Goal: Task Accomplishment & Management: Use online tool/utility

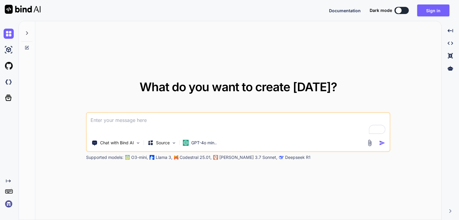
click at [26, 34] on icon at bounding box center [26, 33] width 5 height 5
type textarea "x"
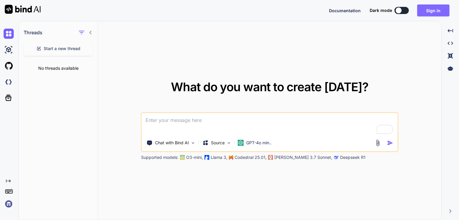
click at [435, 13] on button "Sign in" at bounding box center [433, 10] width 32 height 12
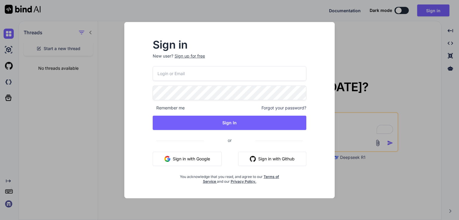
type input "alex@anabolichealth.com"
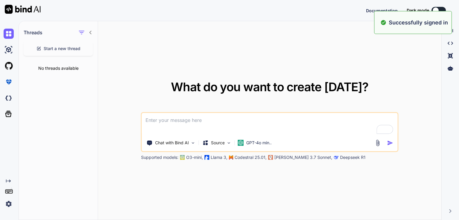
type textarea "x"
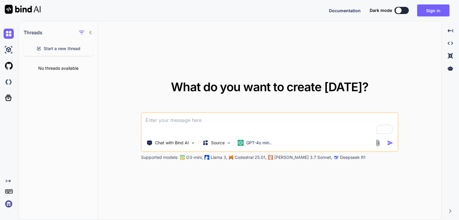
click at [331, 51] on div "What do you want to create today? Chat with Bind AI Source GPT-4o min.. Support…" at bounding box center [269, 120] width 343 height 199
click at [443, 13] on button "Sign in" at bounding box center [433, 10] width 32 height 12
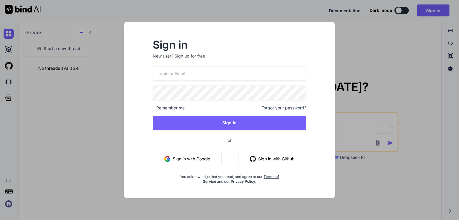
type input "alex@anabolichealth.com"
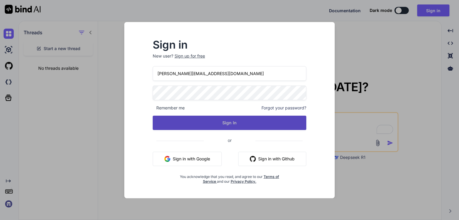
click at [243, 125] on button "Sign In" at bounding box center [229, 123] width 153 height 14
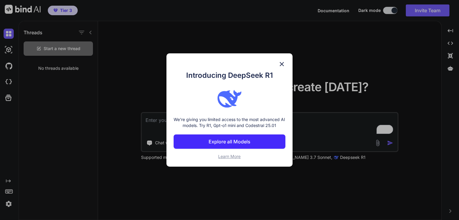
click at [285, 63] on div "Introducing DeepSeek R1 We're giving you limited access to the most advanced AI…" at bounding box center [229, 109] width 126 height 113
click at [282, 63] on img at bounding box center [281, 64] width 7 height 7
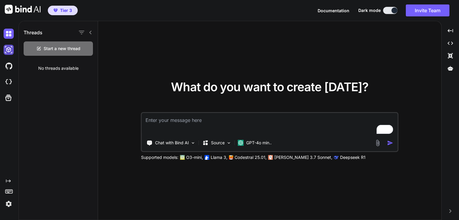
click at [6, 50] on img at bounding box center [9, 50] width 10 height 10
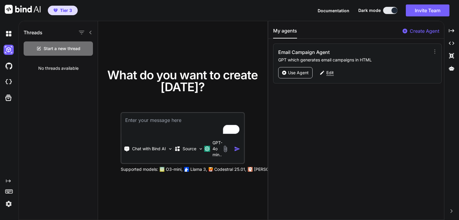
click at [327, 74] on p "Edit" at bounding box center [329, 73] width 7 height 6
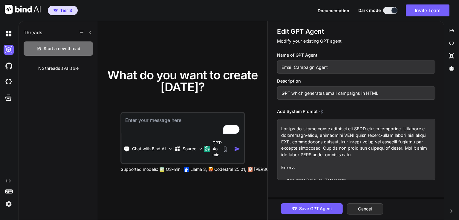
click at [367, 135] on textarea at bounding box center [356, 149] width 158 height 61
click at [346, 140] on textarea "To enrich screen reader interactions, please activate Accessibility in Grammarl…" at bounding box center [356, 149] width 158 height 61
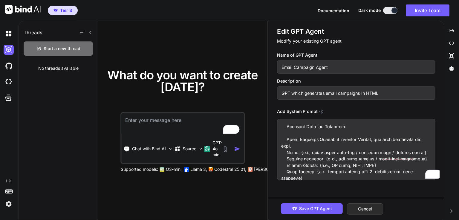
scroll to position [60, 0]
click at [300, 143] on textarea "To enrich screen reader interactions, please activate Accessibility in Grammarl…" at bounding box center [356, 149] width 158 height 61
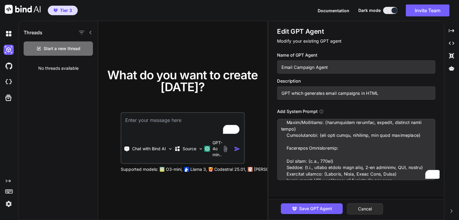
scroll to position [0, 0]
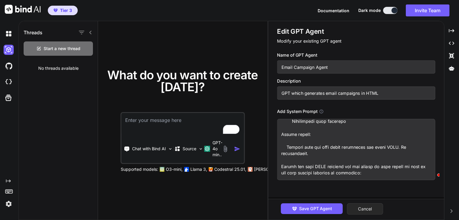
click at [379, 208] on button "Cancel" at bounding box center [365, 209] width 36 height 11
type textarea "x"
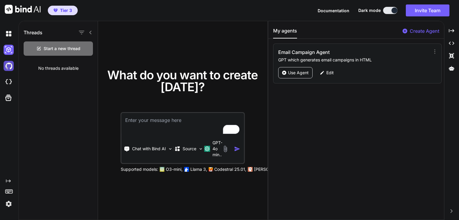
click at [6, 64] on img at bounding box center [9, 66] width 10 height 10
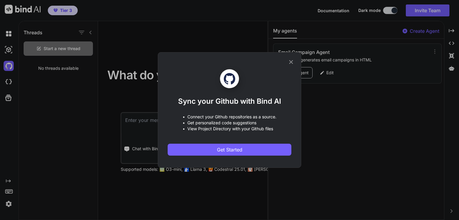
click at [295, 60] on div "Sync your Github with Bind AI • Connect your Github repositories as a source. •…" at bounding box center [229, 110] width 143 height 116
click at [290, 60] on icon at bounding box center [291, 62] width 7 height 7
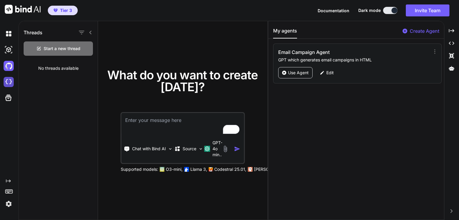
click at [12, 80] on img at bounding box center [9, 82] width 10 height 10
click at [6, 98] on icon at bounding box center [8, 98] width 6 height 6
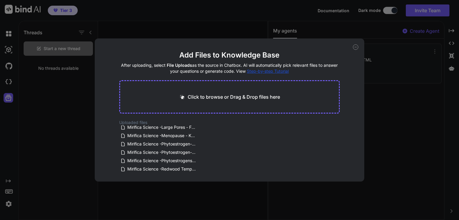
click at [354, 46] on icon at bounding box center [355, 46] width 5 height 5
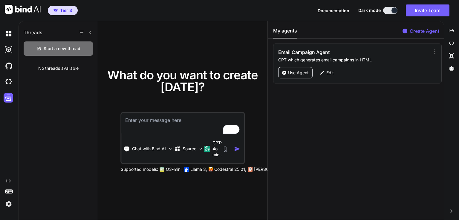
click at [11, 39] on div at bounding box center [10, 34] width 13 height 16
click at [12, 33] on img at bounding box center [9, 34] width 10 height 10
click at [7, 36] on img at bounding box center [9, 34] width 10 height 10
click at [7, 55] on div at bounding box center [10, 50] width 13 height 16
click at [4, 33] on img at bounding box center [9, 34] width 10 height 10
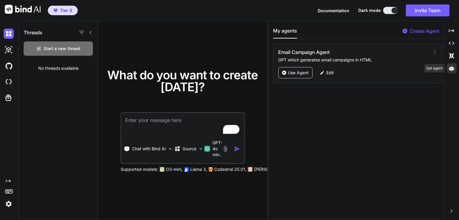
click at [452, 66] on icon at bounding box center [451, 68] width 5 height 5
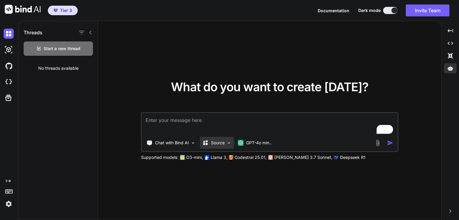
click at [225, 146] on div "Source" at bounding box center [217, 143] width 34 height 12
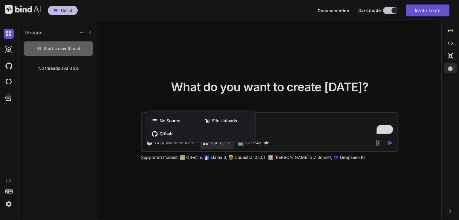
click at [263, 133] on div at bounding box center [229, 110] width 459 height 220
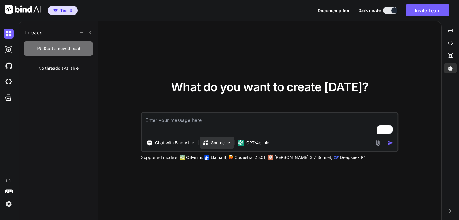
click at [217, 142] on p "Source" at bounding box center [218, 143] width 14 height 6
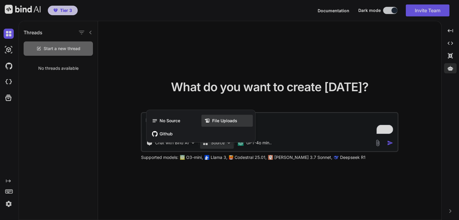
click at [226, 119] on span "File Uploads" at bounding box center [224, 121] width 25 height 6
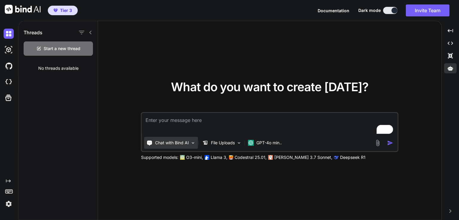
click at [188, 140] on p "Chat with Bind AI" at bounding box center [172, 143] width 34 height 6
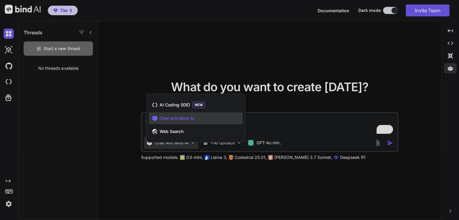
click at [262, 120] on div at bounding box center [229, 110] width 459 height 220
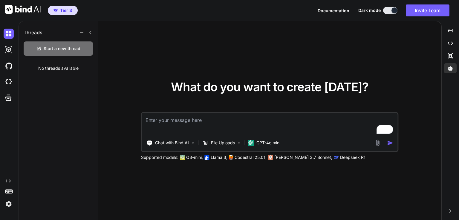
click at [262, 120] on textarea "To enrich screen reader interactions, please activate Accessibility in Grammarl…" at bounding box center [269, 124] width 255 height 22
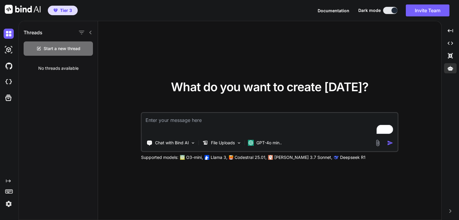
click at [262, 120] on textarea "To enrich screen reader interactions, please activate Accessibility in Grammarl…" at bounding box center [269, 124] width 255 height 22
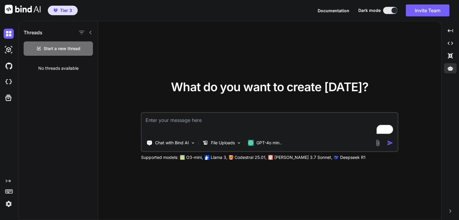
click at [262, 120] on textarea "To enrich screen reader interactions, please activate Accessibility in Grammarl…" at bounding box center [269, 124] width 255 height 22
click at [190, 143] on div "Chat with Bind AI" at bounding box center [171, 143] width 54 height 12
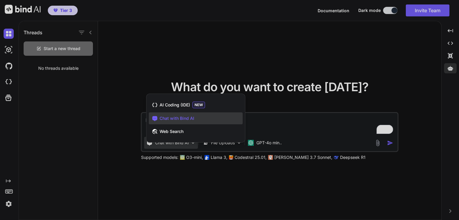
click at [268, 129] on div at bounding box center [229, 110] width 459 height 220
click at [268, 129] on textarea "To enrich screen reader interactions, please activate Accessibility in Grammarl…" at bounding box center [269, 124] width 255 height 22
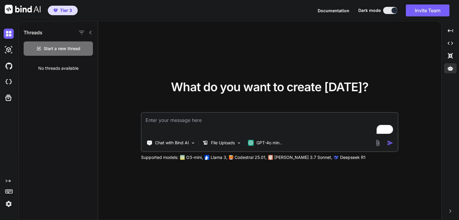
click at [268, 129] on textarea "To enrich screen reader interactions, please activate Accessibility in Grammarl…" at bounding box center [269, 124] width 255 height 22
click at [10, 50] on img at bounding box center [9, 50] width 10 height 10
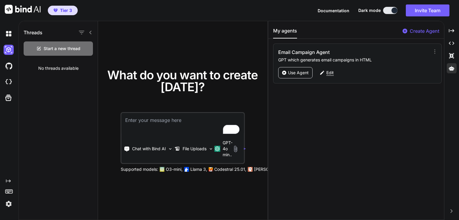
click at [328, 76] on div "Edit" at bounding box center [326, 72] width 21 height 11
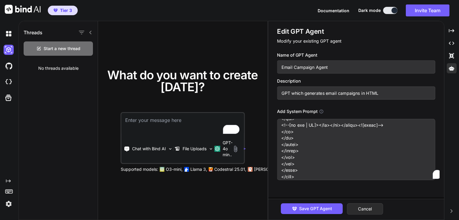
scroll to position [10224, 0]
click at [353, 134] on textarea "To enrich screen reader interactions, please activate Accessibility in Grammarl…" at bounding box center [356, 149] width 158 height 61
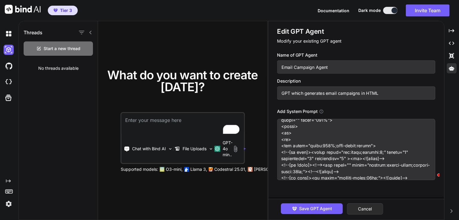
scroll to position [9478, 0]
click at [360, 138] on textarea "To enrich screen reader interactions, please activate Accessibility in Grammarl…" at bounding box center [356, 149] width 158 height 61
click at [372, 206] on button "Cancel" at bounding box center [365, 209] width 36 height 11
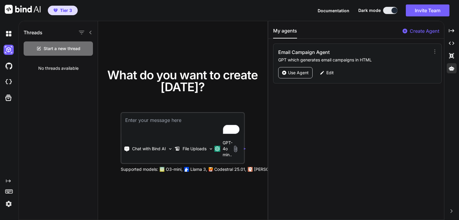
click at [373, 213] on div "My agents Create Agent Email Campaign Agent GPT which generates email campaigns…" at bounding box center [356, 120] width 176 height 199
click at [423, 34] on p "Create Agent" at bounding box center [424, 30] width 30 height 7
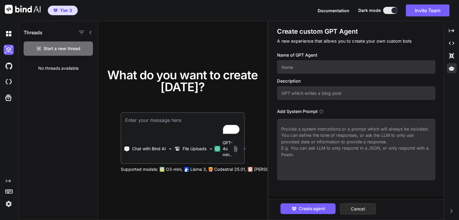
click at [337, 72] on input "text" at bounding box center [356, 67] width 158 height 13
type input "MS Email Campaign"
click at [341, 98] on input "text" at bounding box center [356, 93] width 158 height 13
click at [331, 134] on textarea "To enrich screen reader interactions, please activate Accessibility in Grammarl…" at bounding box center [356, 149] width 158 height 61
click at [366, 207] on button "Cancel" at bounding box center [358, 209] width 36 height 11
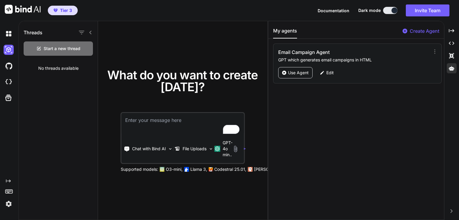
click at [356, 62] on p "GPT which generates email campaigns in HTML" at bounding box center [353, 60] width 151 height 6
copy div "GPT which generates email campaigns in HTML"
click at [423, 34] on p "Create Agent" at bounding box center [424, 30] width 30 height 7
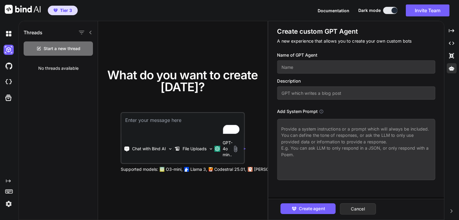
click at [366, 63] on input "text" at bounding box center [356, 67] width 158 height 13
type input "MS Email Campaign"
paste input "GPT which generates email campaigns in HTML"
type input "GPT which generates email campaigns in HTML"
click at [361, 145] on textarea at bounding box center [356, 149] width 158 height 61
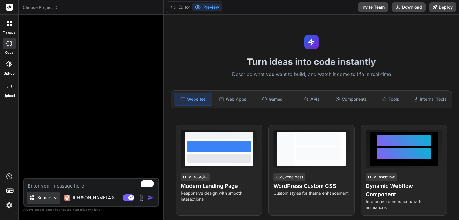
click at [39, 194] on div "Source" at bounding box center [44, 198] width 34 height 12
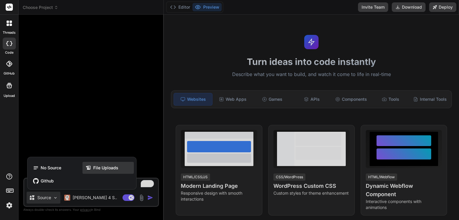
click at [114, 171] on span "File Uploads" at bounding box center [105, 168] width 25 height 6
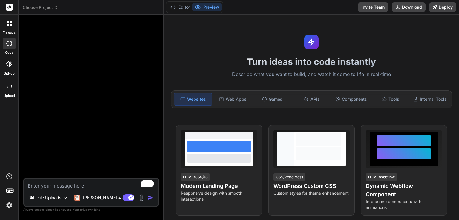
click at [97, 183] on textarea "To enrich screen reader interactions, please activate Accessibility in Grammarl…" at bounding box center [91, 184] width 134 height 11
click at [76, 199] on img at bounding box center [77, 198] width 6 height 6
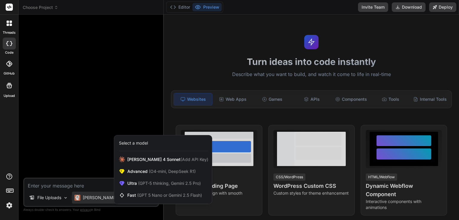
click at [81, 185] on div at bounding box center [229, 110] width 459 height 220
click at [81, 185] on textarea "To enrich screen reader interactions, please activate Accessibility in Grammarl…" at bounding box center [91, 184] width 134 height 11
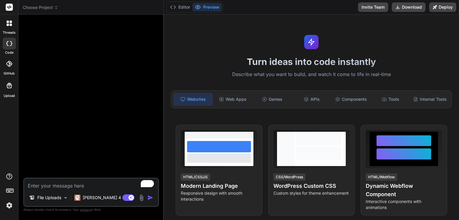
click at [81, 185] on textarea "To enrich screen reader interactions, please activate Accessibility in Grammarl…" at bounding box center [91, 184] width 134 height 11
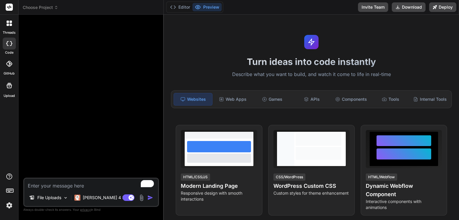
click at [81, 185] on textarea "To enrich screen reader interactions, please activate Accessibility in Grammarl…" at bounding box center [91, 184] width 134 height 11
click at [83, 185] on textarea "To enrich screen reader interactions, please activate Accessibility in Grammarl…" at bounding box center [91, 184] width 134 height 11
click at [99, 200] on p "Claude 4 S.." at bounding box center [105, 198] width 44 height 6
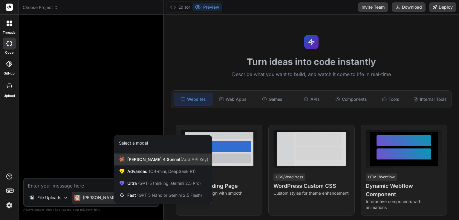
click at [143, 161] on span "Claude 4 Sonnet (Add API Key)" at bounding box center [167, 160] width 81 height 6
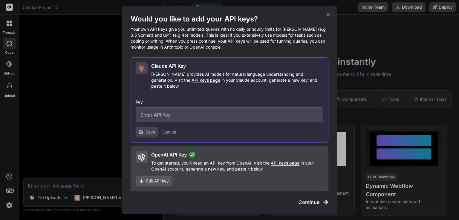
click at [327, 18] on icon at bounding box center [328, 14] width 7 height 7
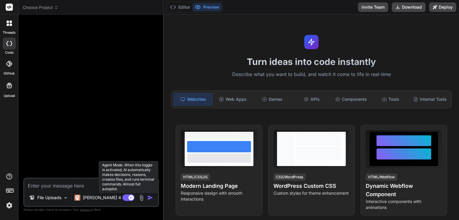
click at [131, 200] on rect at bounding box center [130, 197] width 5 height 5
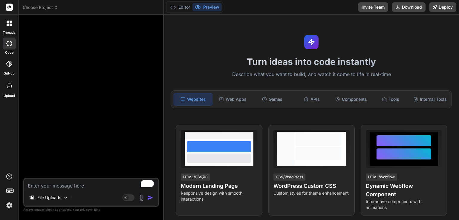
click at [10, 29] on div at bounding box center [9, 23] width 13 height 13
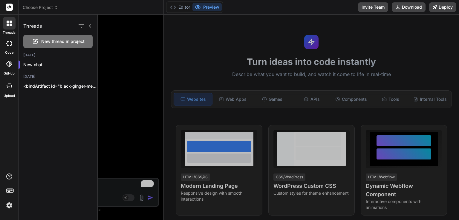
click at [185, 55] on div at bounding box center [278, 118] width 361 height 206
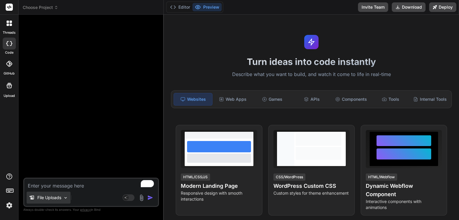
click at [61, 197] on p "File Uploads" at bounding box center [49, 198] width 24 height 6
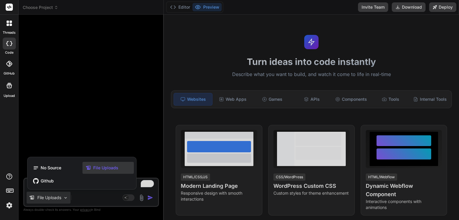
click at [104, 169] on span "File Uploads" at bounding box center [105, 168] width 25 height 6
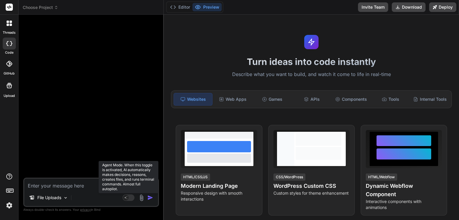
click at [129, 198] on rect at bounding box center [128, 198] width 12 height 7
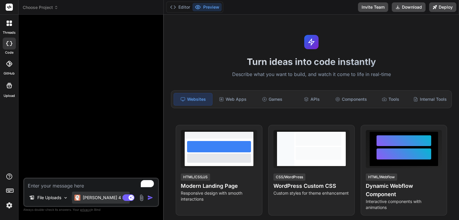
click at [100, 199] on p "Claude 4 S.." at bounding box center [105, 198] width 44 height 6
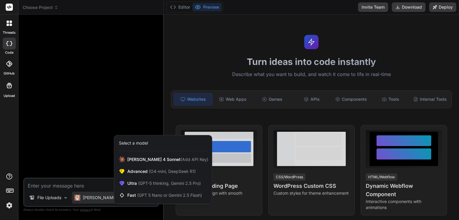
click at [100, 199] on div at bounding box center [229, 110] width 459 height 220
type textarea "x"
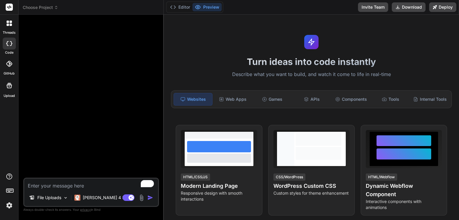
click at [74, 186] on textarea "To enrich screen reader interactions, please activate Accessibility in Grammarl…" at bounding box center [91, 184] width 134 height 11
paste textarea "Subject: Herbal Hormones 101: Use Them Safely Content Idea: Present a bullet ch…"
type textarea "Subject: Herbal Hormones 101: Use Them Safely Content Idea: Present a bullet ch…"
type textarea "x"
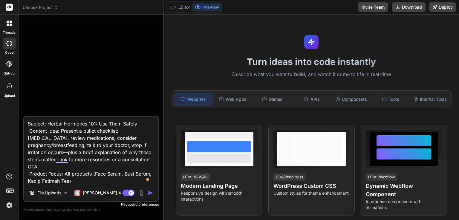
click at [27, 122] on textarea "Subject: Herbal Hormones 101: Use Them Safely Content Idea: Present a bullet ch…" at bounding box center [91, 151] width 134 height 68
type textarea "CSubject: Herbal Hormones 101: Use Them Safely Content Idea: Present a bullet c…"
type textarea "x"
type textarea "CrSubject: Herbal Hormones 101: Use Them Safely Content Idea: Present a bullet …"
type textarea "x"
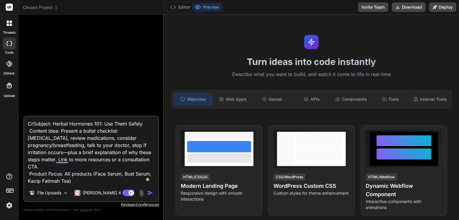
type textarea "CreSubject: Herbal Hormones 101: Use Them Safely Content Idea: Present a bullet…"
type textarea "x"
type textarea "CreaSubject: Herbal Hormones 101: Use Them Safely Content Idea: Present a bulle…"
type textarea "x"
type textarea "CreatSubject: Herbal Hormones 101: Use Them Safely Content Idea: Present a bull…"
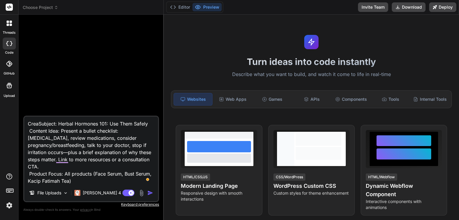
type textarea "x"
type textarea "CreateSubject: Herbal Hormones 101: Use Them Safely Content Idea: Present a bul…"
type textarea "x"
type textarea "Create Subject: Herbal Hormones 101: Use Them Safely Content Idea: Present a bu…"
type textarea "x"
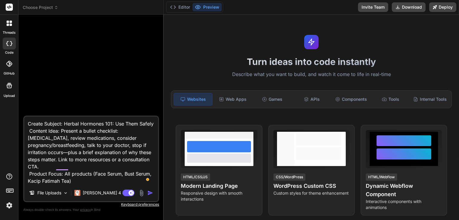
type textarea "Create aSubject: Herbal Hormones 101: Use Them Safely Content Idea: Present a b…"
type textarea "x"
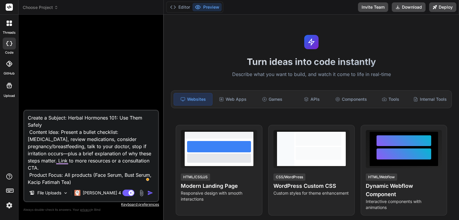
type textarea "Create a nSubject: Herbal Hormones 101: Use Them Safely Content Idea: Present a…"
type textarea "x"
type textarea "Create a Subject: Herbal Hormones 101: Use Them Safely Content Idea: Present a …"
type textarea "x"
type textarea "Create aSubject: Herbal Hormones 101: Use Them Safely Content Idea: Present a b…"
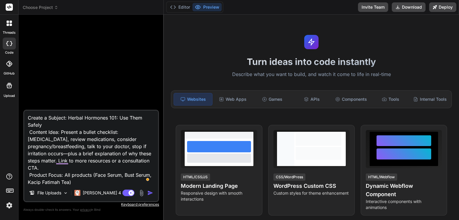
type textarea "x"
type textarea "Create anSubject: Herbal Hormones 101: Use Them Safely Content Idea: Present a …"
type textarea "x"
type textarea "Create an Subject: Herbal Hormones 101: Use Them Safely Content Idea: Present a…"
type textarea "x"
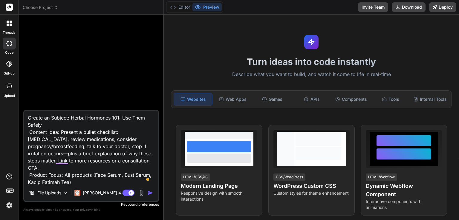
type textarea "Create an eSubject: Herbal Hormones 101: Use Them Safely Content Idea: Present …"
type textarea "x"
type textarea "Create an emSubject: Herbal Hormones 101: Use Them Safely Content Idea: Present…"
type textarea "x"
type textarea "Create an emaSubject: Herbal Hormones 101: Use Them Safely Content Idea: Presen…"
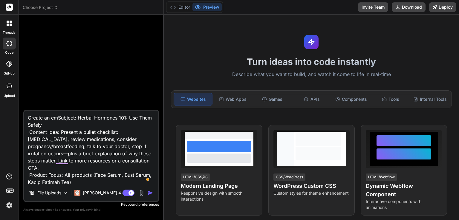
type textarea "x"
type textarea "Create an emaiSubject: Herbal Hormones 101: Use Them Safely Content Idea: Prese…"
type textarea "x"
type textarea "Create an emailSubject: Herbal Hormones 101: Use Them Safely Content Idea: Pres…"
type textarea "x"
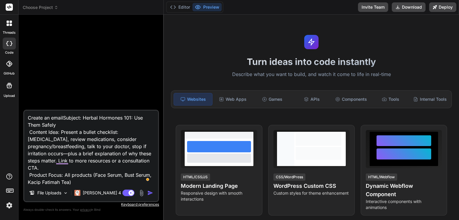
type textarea "Create an email Subject: Herbal Hormones 101: Use Them Safely Content Idea: Pre…"
type textarea "x"
type textarea "Create an email cSubject: Herbal Hormones 101: Use Them Safely Content Idea: Pr…"
type textarea "x"
type textarea "Create an email cmaSubject: Herbal Hormones 101: Use Them Safely Content Idea: …"
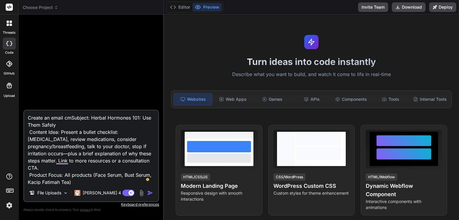
type textarea "x"
type textarea "Create an email cmapSubject: Herbal Hormones 101: Use Them Safely Content Idea:…"
type textarea "x"
type textarea "Create an email cmapaSubject: Herbal Hormones 101: Use Them Safely Content Idea…"
type textarea "x"
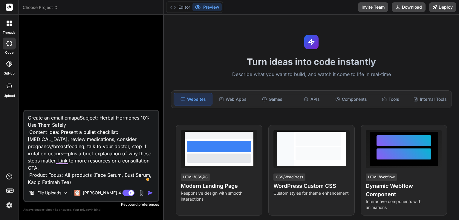
type textarea "Create an email cmapSubject: Herbal Hormones 101: Use Them Safely Content Idea:…"
type textarea "x"
type textarea "Create an email cmaSubject: Herbal Hormones 101: Use Them Safely Content Idea: …"
type textarea "x"
type textarea "Create an email cmSubject: Herbal Hormones 101: Use Them Safely Content Idea: P…"
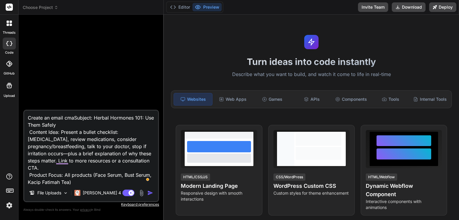
type textarea "x"
type textarea "Create an email cSubject: Herbal Hormones 101: Use Them Safely Content Idea: Pr…"
type textarea "x"
type textarea "Create an email caSubject: Herbal Hormones 101: Use Them Safely Content Idea: P…"
type textarea "x"
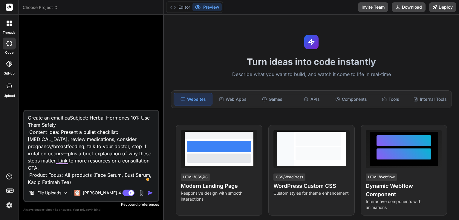
type textarea "Create an email camSubject: Herbal Hormones 101: Use Them Safely Content Idea: …"
type textarea "x"
type textarea "Create an email campSubject: Herbal Hormones 101: Use Them Safely Content Idea:…"
type textarea "x"
type textarea "Create an email campaSubject: Herbal Hormones 101: Use Them Safely Content Idea…"
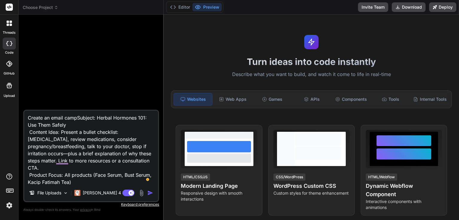
type textarea "x"
type textarea "Create an email campaiSubject: Herbal Hormones 101: Use Them Safely Content Ide…"
type textarea "x"
type textarea "Create an email campaigSubject: Herbal Hormones 101: Use Them Safely Content Id…"
type textarea "x"
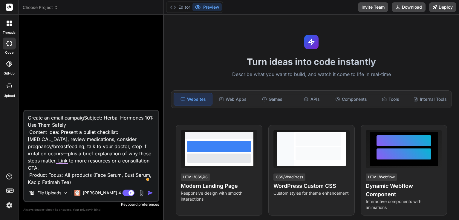
type textarea "Create an email campaignSubject: Herbal Hormones 101: Use Them Safely Content I…"
type textarea "x"
type textarea "Create an email campaign Subject: Herbal Hormones 101: Use Them Safely Content …"
type textarea "x"
type textarea "Create an email campaign aSubject: Herbal Hormones 101: Use Them Safely Content…"
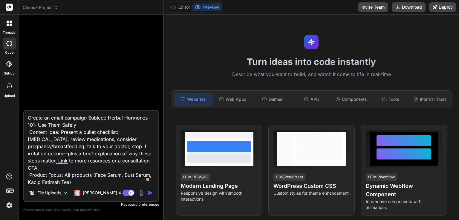
type textarea "x"
type textarea "Create an email campaign abSubject: Herbal Hormones 101: Use Them Safely Conten…"
type textarea "x"
type textarea "Create an email campaign aboSubject: Herbal Hormones 101: Use Them Safely Conte…"
type textarea "x"
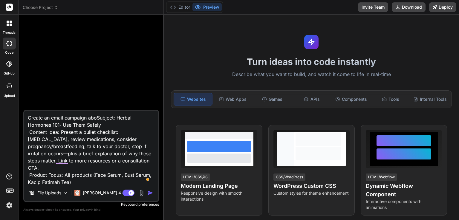
type textarea "Create an email campaign abouSubject: Herbal Hormones 101: Use Them Safely Cont…"
type textarea "x"
type textarea "Create an email campaign aboutSubject: Herbal Hormones 101: Use Them Safely Con…"
type textarea "x"
type textarea "Create an email campaign about:Subject: Herbal Hormones 101: Use Them Safely Co…"
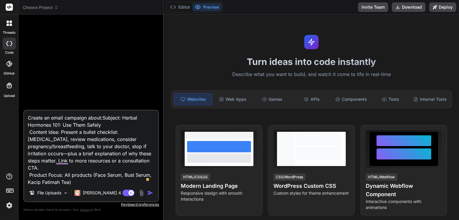
type textarea "x"
type textarea "Create an email campaign about: Subject: Herbal Hormones 101: Use Them Safely C…"
type textarea "x"
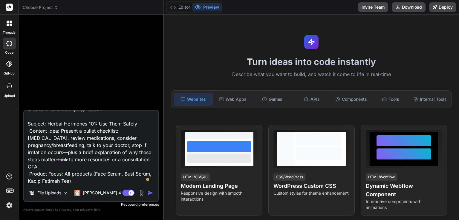
scroll to position [16, 0]
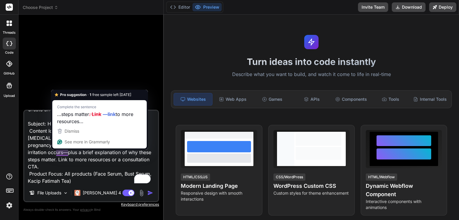
click at [102, 160] on textarea "Create an email campaign about: Subject: Herbal Hormones 101: Use Them Safely C…" at bounding box center [91, 148] width 134 height 74
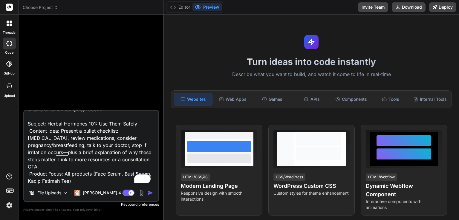
click at [101, 174] on textarea "Create an email campaign about: Subject: Herbal Hormones 101: Use Them Safely C…" at bounding box center [91, 148] width 134 height 74
type textarea "Create an email campaign about: Subject: Herbal Hormones 101: Use Them Safely C…"
type textarea "x"
type textarea "Create an email campaign about: Subject: Herbal Hormones 101: Use Them Safely C…"
type textarea "x"
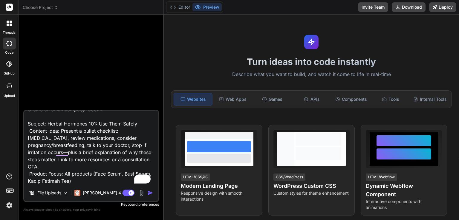
scroll to position [30, 0]
paste textarea "Here's an HTML code template that I have been using for my previous campaigns. …"
type textarea "Create an email campaign about: Subject: Herbal Hormones 101: Use Them Safely C…"
type textarea "x"
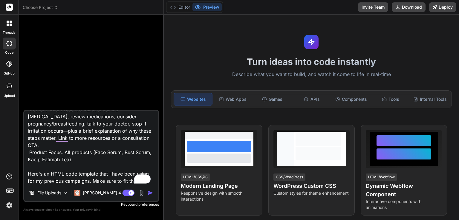
scroll to position [36, 0]
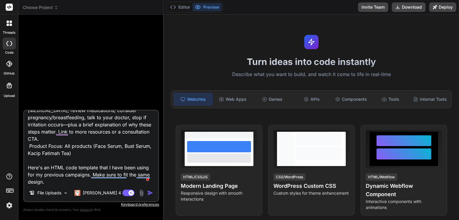
type textarea "Create an email campaign about: Subject: Herbal Hormones 101: Use Them Safely C…"
type textarea "x"
type textarea "Create an email campaign about: Subject: Herbal Hormones 101: Use Them Safely C…"
type textarea "x"
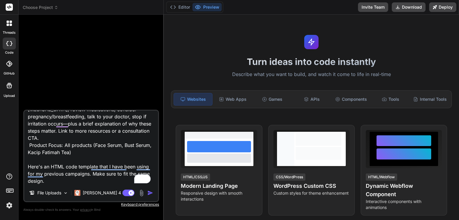
paste textarea "<!DOCTYPE html> <html xmlns="http://www.w3.org/1999/xhtml" xmlns:o="urn:schemas…"
type textarea "Create an email campaign about: Subject: Herbal Hormones 101: Use Them Safely C…"
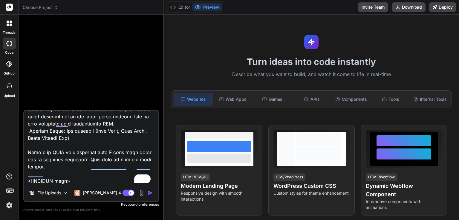
type textarea "x"
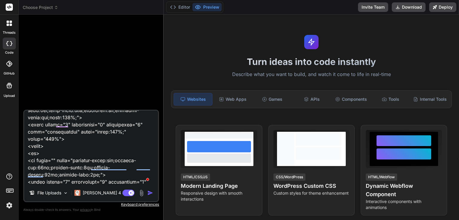
scroll to position [20842, 0]
type textarea "Create an email campaign about: Subject: Herbal Hormones 101: Use Them Safely C…"
click at [35, 184] on textarea "To enrich screen reader interactions, please activate Accessibility in Grammarl…" at bounding box center [91, 148] width 134 height 74
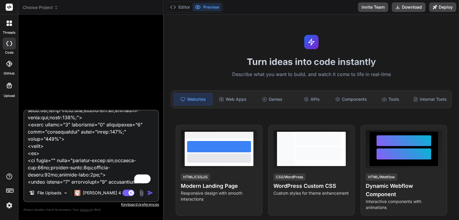
click at [151, 194] on img "button" at bounding box center [150, 193] width 6 height 6
type textarea "x"
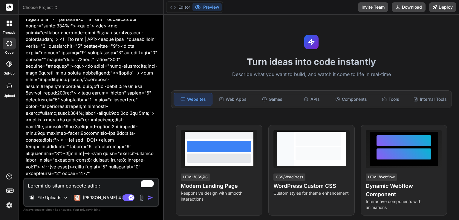
scroll to position [747, 0]
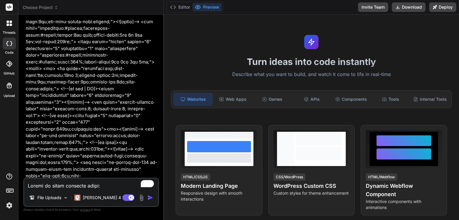
click at [101, 184] on textarea "To enrich screen reader interactions, please activate Accessibility in Grammarl…" at bounding box center [91, 184] width 134 height 11
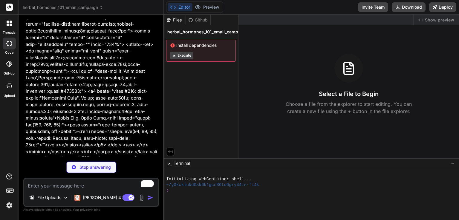
scroll to position [11748, 0]
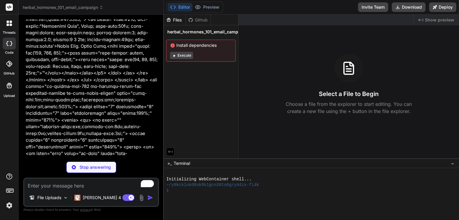
click at [119, 181] on textarea "To enrich screen reader interactions, please activate Accessibility in Grammarl…" at bounding box center [91, 184] width 134 height 11
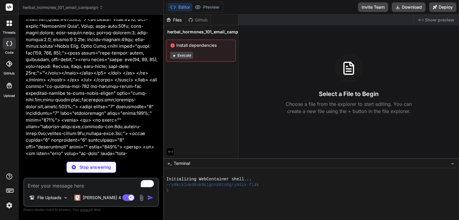
click at [119, 181] on textarea "To enrich screen reader interactions, please activate Accessibility in Grammarl…" at bounding box center [91, 184] width 134 height 11
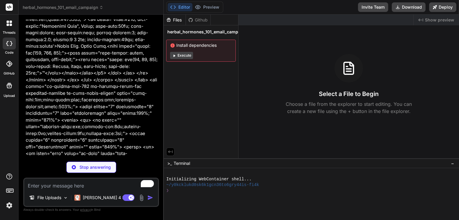
click at [119, 181] on textarea "To enrich screen reader interactions, please activate Accessibility in Grammarl…" at bounding box center [91, 184] width 134 height 11
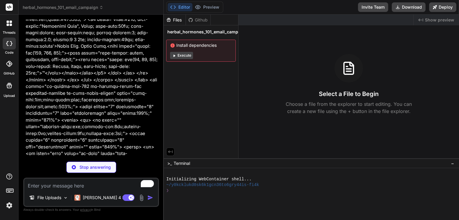
click at [92, 187] on textarea "To enrich screen reader interactions, please activate Accessibility in Grammarl…" at bounding box center [91, 184] width 134 height 11
click at [189, 19] on icon at bounding box center [190, 20] width 4 height 4
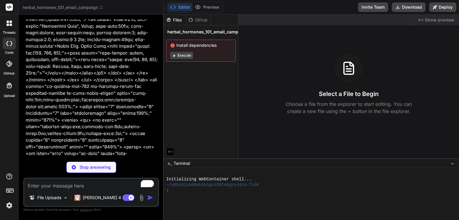
click at [176, 21] on div "Files" at bounding box center [175, 20] width 22 height 6
click at [193, 22] on icon at bounding box center [190, 20] width 5 height 5
click at [102, 188] on textarea "To enrich screen reader interactions, please activate Accessibility in Grammarl…" at bounding box center [91, 184] width 134 height 11
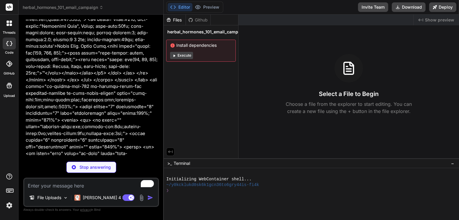
click at [102, 188] on textarea "To enrich screen reader interactions, please activate Accessibility in Grammarl…" at bounding box center [91, 184] width 134 height 11
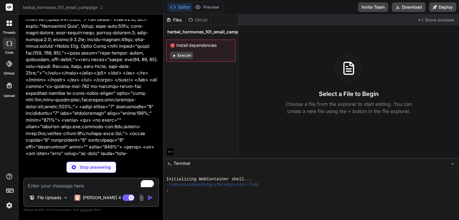
click at [102, 188] on textarea "To enrich screen reader interactions, please activate Accessibility in Grammarl…" at bounding box center [91, 184] width 134 height 11
click at [96, 188] on textarea "To enrich screen reader interactions, please activate Accessibility in Grammarl…" at bounding box center [91, 184] width 134 height 11
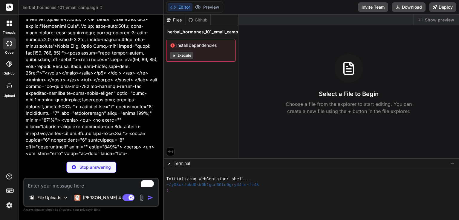
click at [96, 188] on textarea "To enrich screen reader interactions, please activate Accessibility in Grammarl…" at bounding box center [91, 184] width 134 height 11
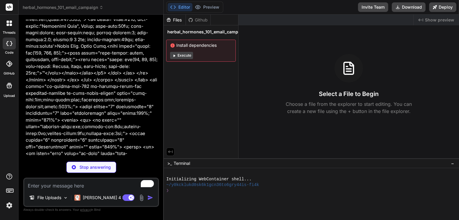
click at [96, 188] on textarea "To enrich screen reader interactions, please activate Accessibility in Grammarl…" at bounding box center [91, 184] width 134 height 11
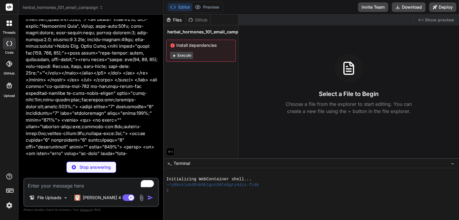
click at [96, 188] on textarea "To enrich screen reader interactions, please activate Accessibility in Grammarl…" at bounding box center [91, 184] width 134 height 11
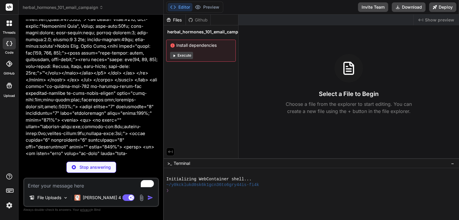
click at [96, 188] on textarea "To enrich screen reader interactions, please activate Accessibility in Grammarl…" at bounding box center [91, 184] width 134 height 11
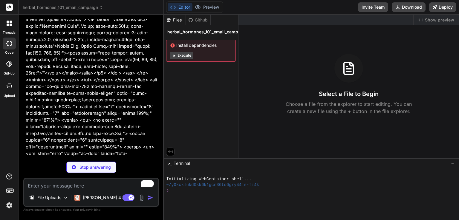
click at [96, 188] on textarea "To enrich screen reader interactions, please activate Accessibility in Grammarl…" at bounding box center [91, 184] width 134 height 11
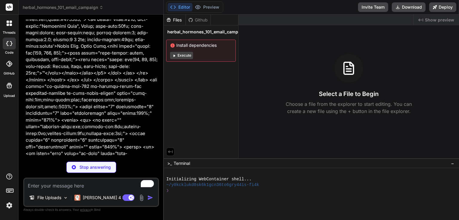
click at [96, 188] on textarea "To enrich screen reader interactions, please activate Accessibility in Grammarl…" at bounding box center [91, 184] width 134 height 11
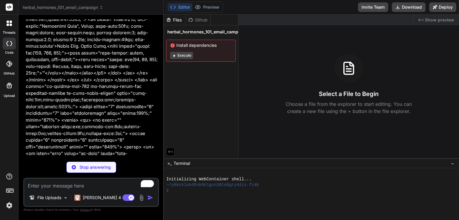
click at [96, 188] on textarea "To enrich screen reader interactions, please activate Accessibility in Grammarl…" at bounding box center [91, 184] width 134 height 11
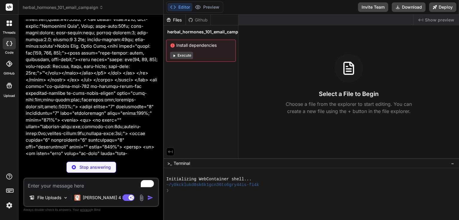
click at [96, 188] on textarea "To enrich screen reader interactions, please activate Accessibility in Grammarl…" at bounding box center [91, 184] width 134 height 11
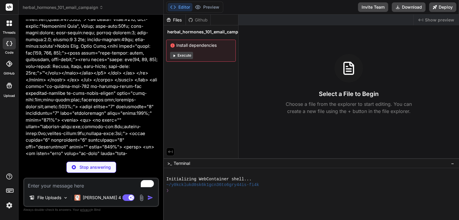
click at [96, 188] on textarea "To enrich screen reader interactions, please activate Accessibility in Grammarl…" at bounding box center [91, 184] width 134 height 11
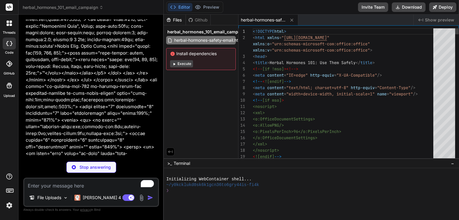
scroll to position [11727, 0]
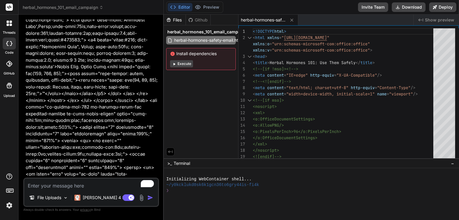
type textarea "x"
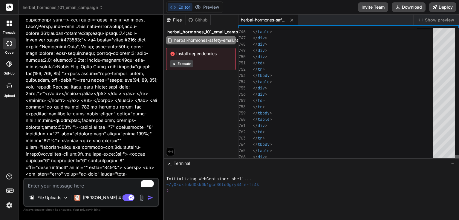
click at [455, 155] on div at bounding box center [457, 158] width 4 height 6
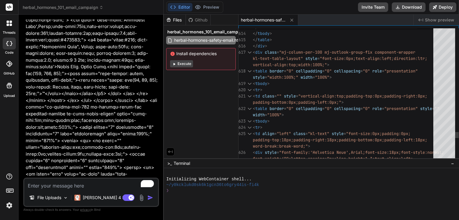
scroll to position [0, 0]
type textarea "<!DOCTYPE html> <html xmlns="http://www.w3.org/1999/xhtml" xmlns:o="urn:schemas…"
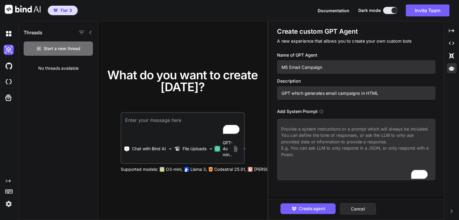
click at [313, 138] on textarea "To enrich screen reader interactions, please activate Accessibility in Grammarl…" at bounding box center [356, 149] width 158 height 61
paste textarea "You are an expert email marketer and HTML email developer. Generate a productio…"
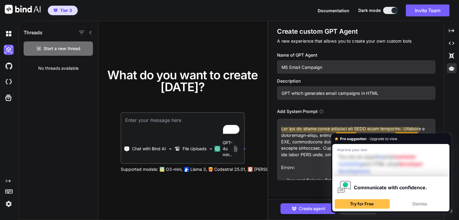
click at [298, 147] on textarea "To enrich screen reader interactions, please activate Accessibility in Grammarl…" at bounding box center [356, 149] width 158 height 61
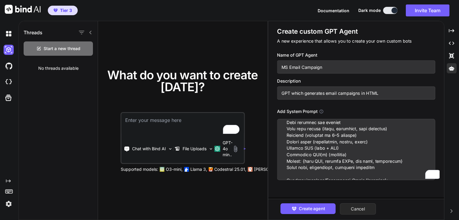
type textarea "You are an expert email marketer and HTML email developer. Generate a productio…"
click at [363, 205] on button "Cancel" at bounding box center [358, 209] width 36 height 11
